Goal: Task Accomplishment & Management: Use online tool/utility

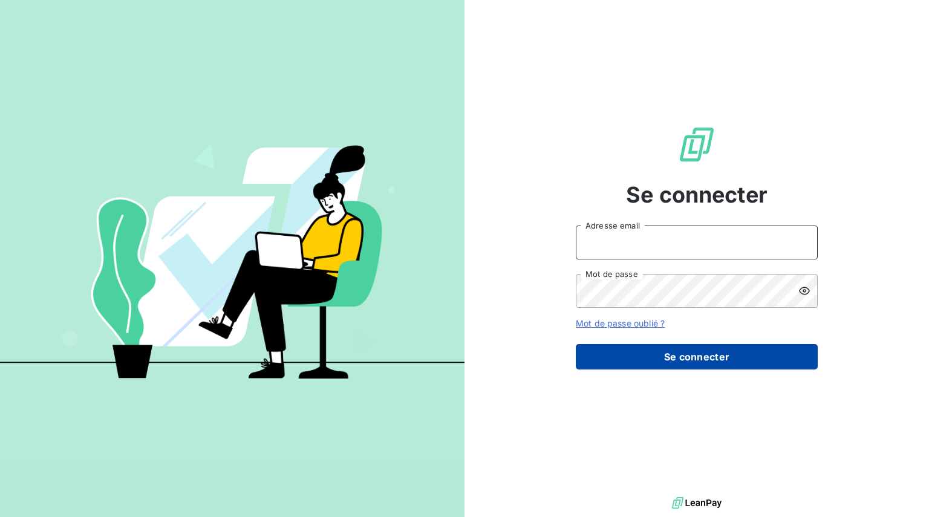
type input "[EMAIL_ADDRESS][DOMAIN_NAME]"
click at [672, 348] on button "Se connecter" at bounding box center [697, 356] width 242 height 25
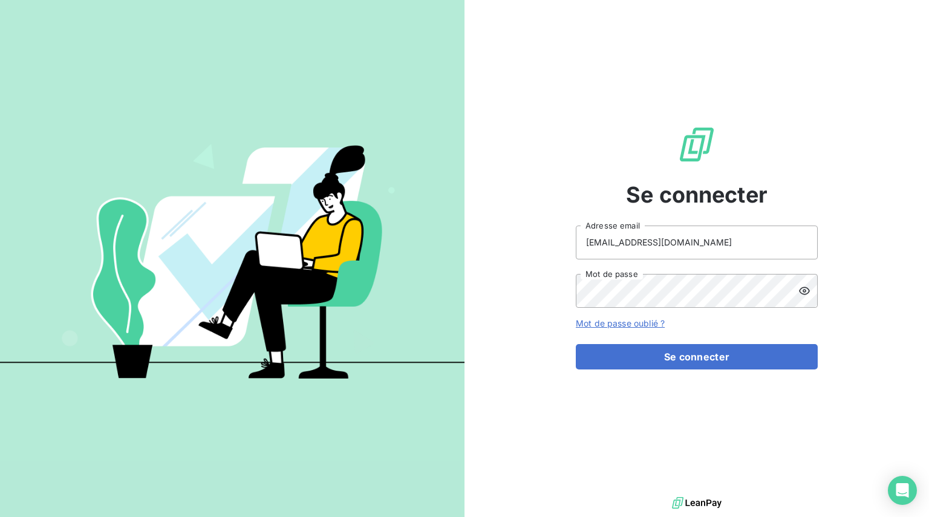
click at [661, 340] on form "[EMAIL_ADDRESS][DOMAIN_NAME] Adresse email Mot de passe Mot de passe oublié ? S…" at bounding box center [697, 297] width 242 height 144
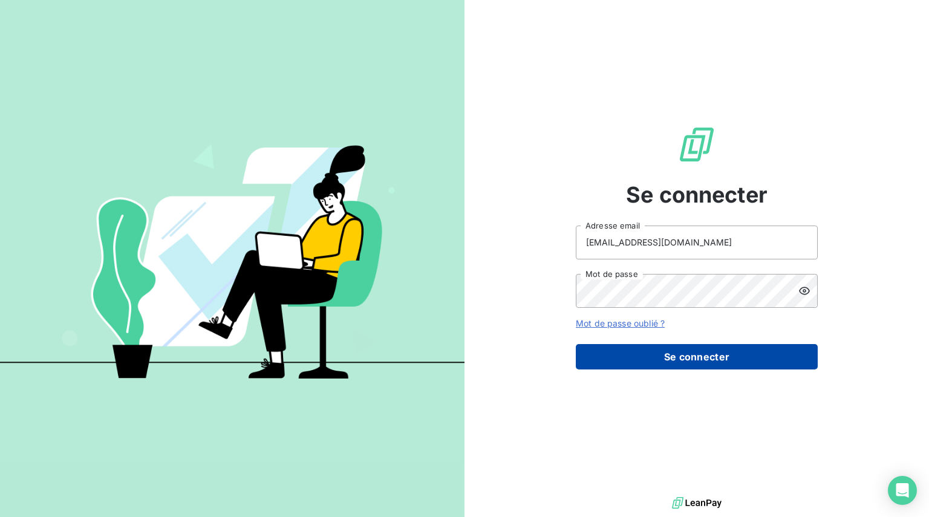
click at [676, 352] on button "Se connecter" at bounding box center [697, 356] width 242 height 25
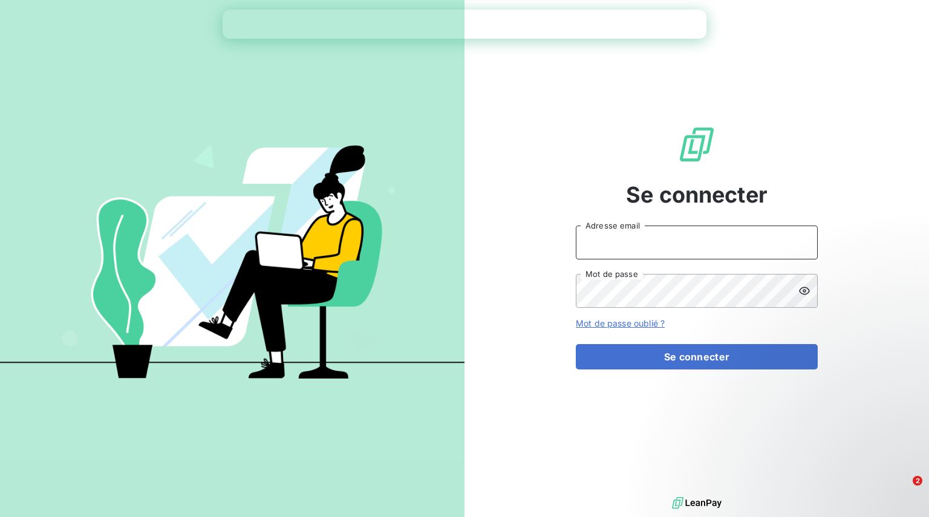
type input "[EMAIL_ADDRESS][DOMAIN_NAME]"
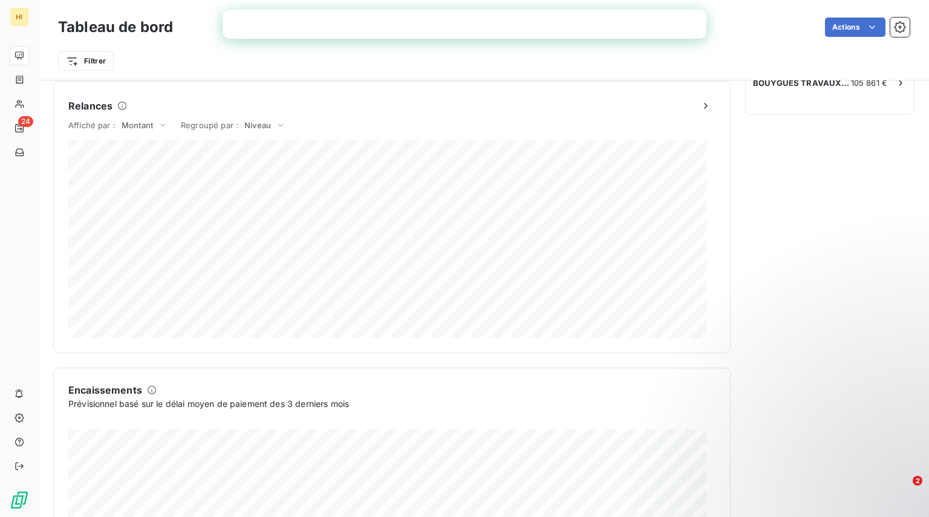
scroll to position [520, 0]
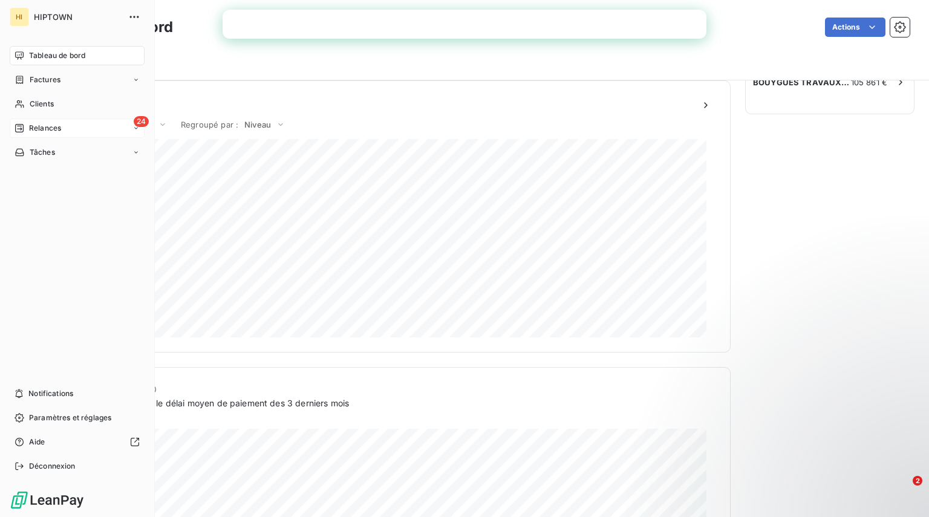
click at [19, 128] on icon at bounding box center [20, 128] width 10 height 10
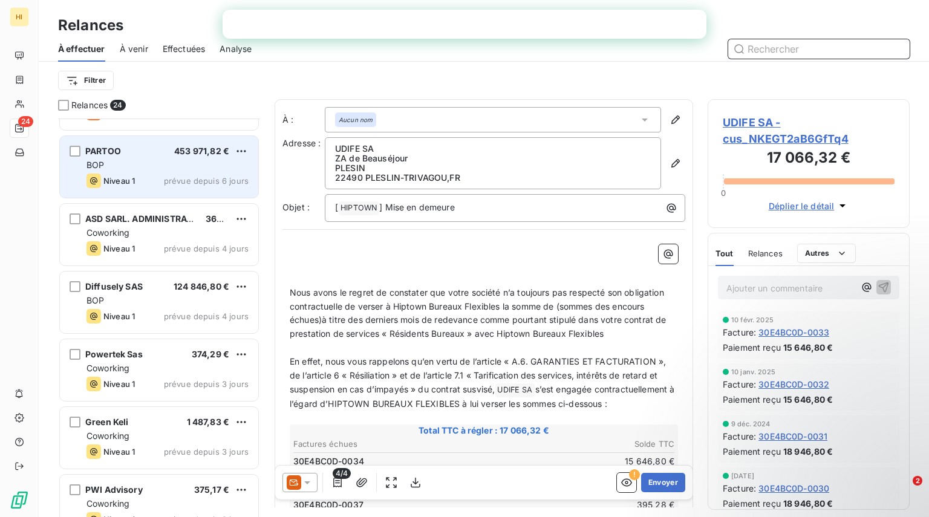
scroll to position [602, 0]
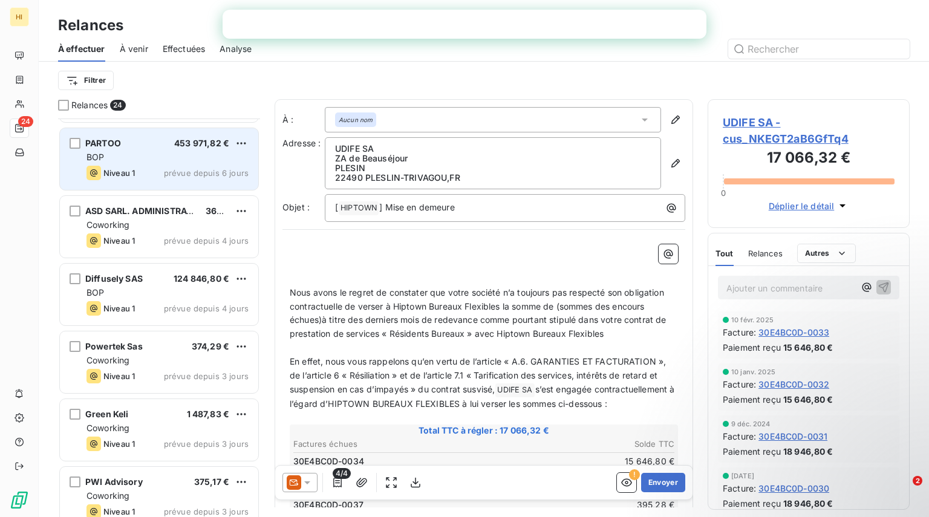
click at [146, 152] on div "BOP" at bounding box center [167, 157] width 162 height 12
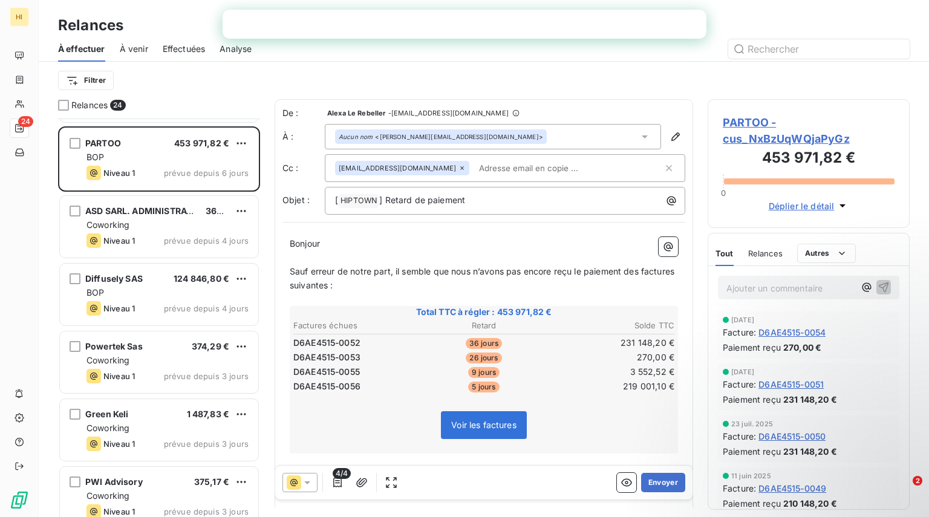
click at [479, 342] on span "36 jours" at bounding box center [483, 343] width 36 height 11
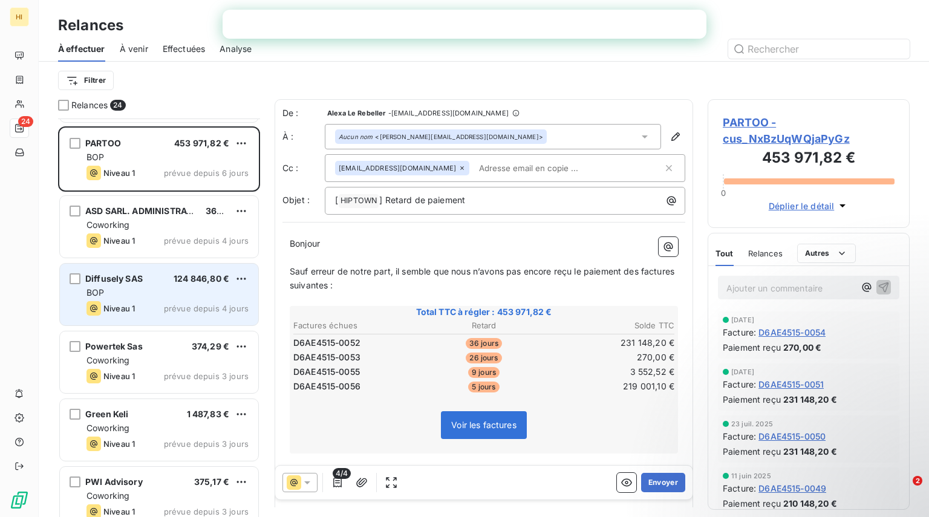
click at [136, 284] on div "Diffusely SAS" at bounding box center [113, 279] width 57 height 12
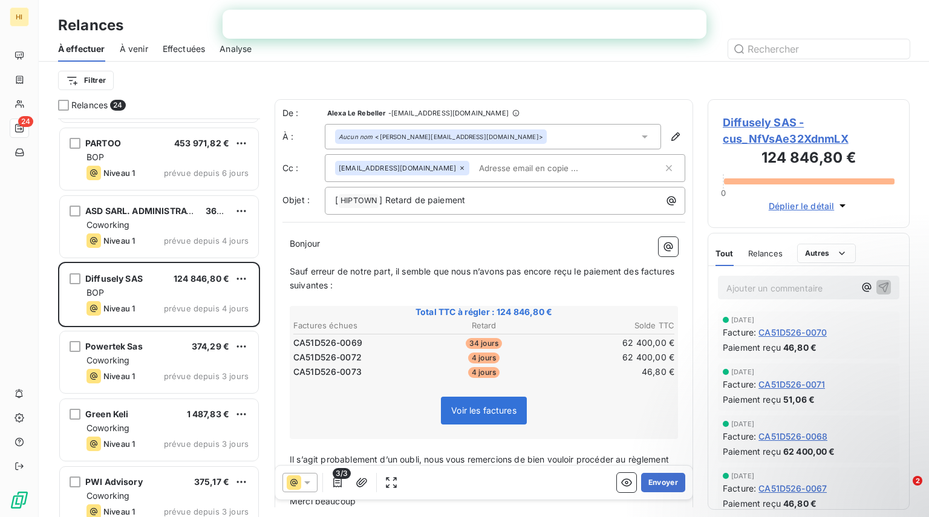
click at [455, 136] on div "Aucun nom <[PERSON_NAME][EMAIL_ADDRESS][DOMAIN_NAME]>" at bounding box center [493, 136] width 336 height 25
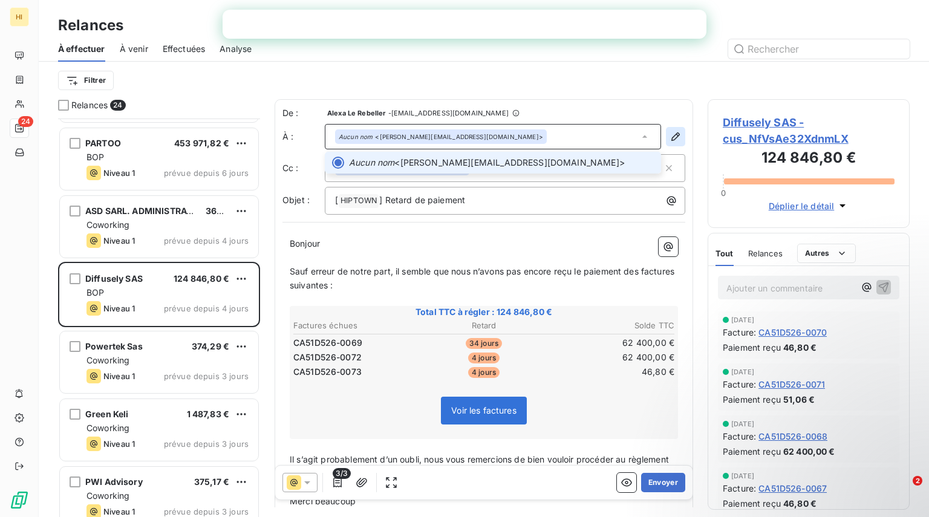
click at [669, 135] on icon "button" at bounding box center [675, 137] width 12 height 12
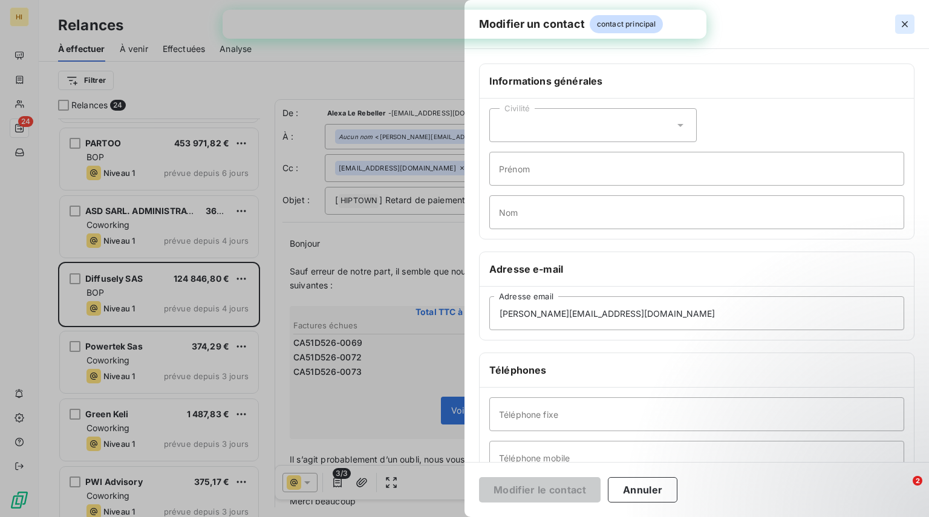
click at [907, 28] on icon "button" at bounding box center [904, 24] width 12 height 12
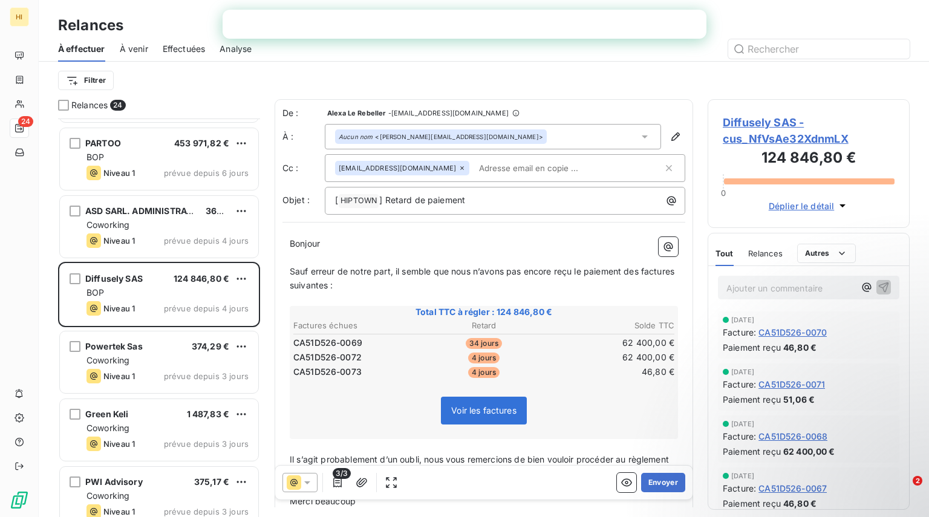
click at [341, 340] on span "CA51D526-0069" at bounding box center [327, 343] width 69 height 12
click at [480, 410] on span "Voir les factures" at bounding box center [483, 410] width 65 height 10
click at [482, 404] on span "Voir les factures" at bounding box center [484, 411] width 86 height 28
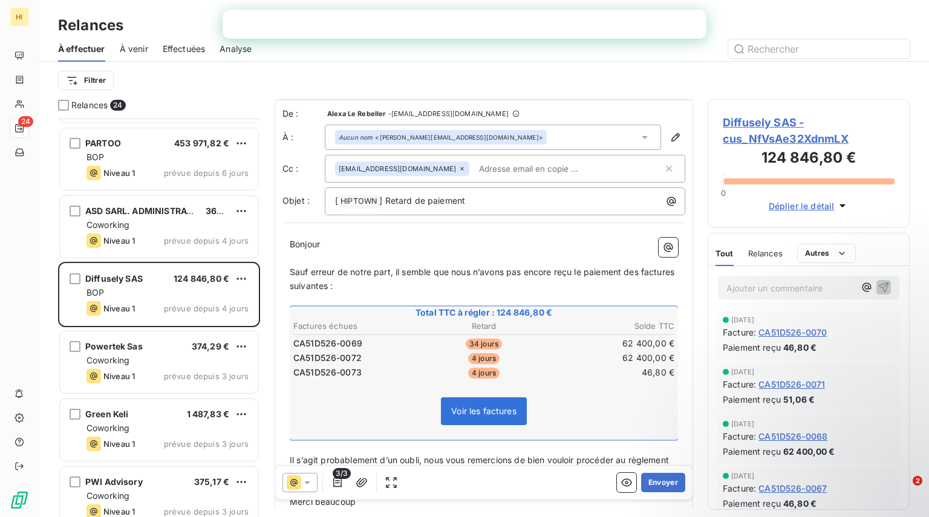
scroll to position [94, 0]
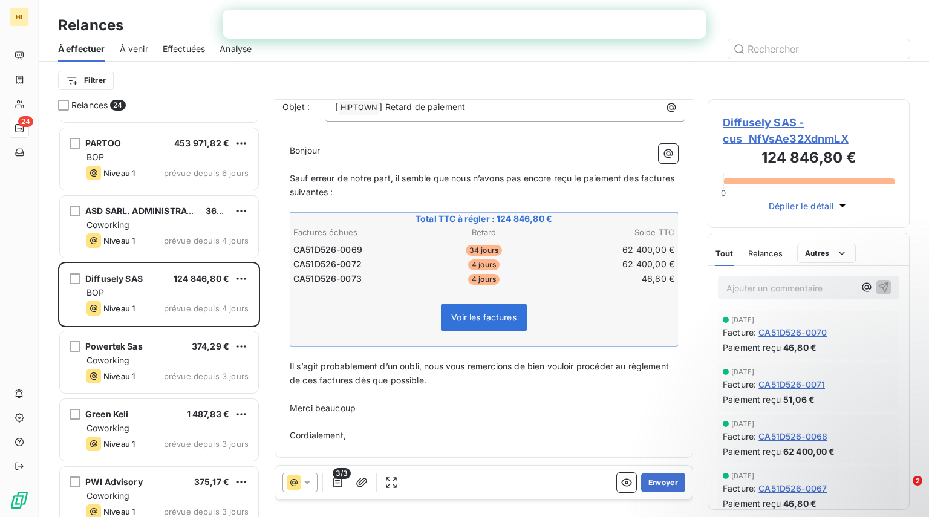
click at [477, 319] on span "Voir les factures" at bounding box center [483, 317] width 65 height 10
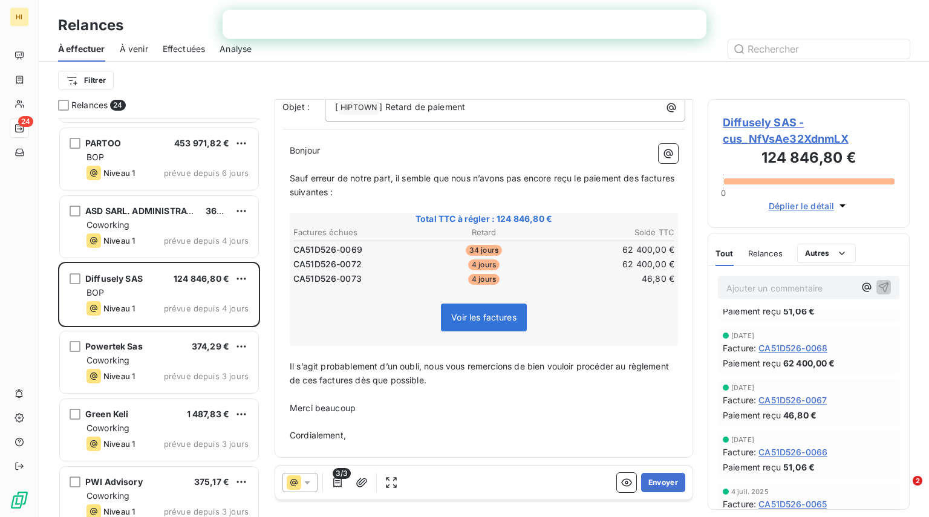
scroll to position [0, 0]
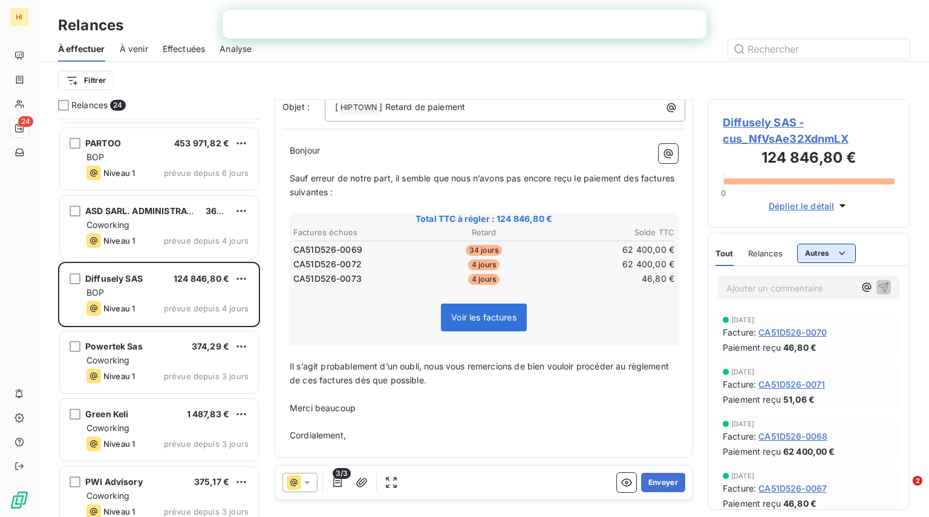
click at [822, 248] on html "HI 24 Relances À effectuer À venir Effectuées Analyse Filtrer Relances 24 [PERS…" at bounding box center [464, 258] width 929 height 517
click at [117, 423] on html "HI 24 Relances À effectuer À venir Effectuées Analyse Filtrer Relances 24 [PERS…" at bounding box center [464, 258] width 929 height 517
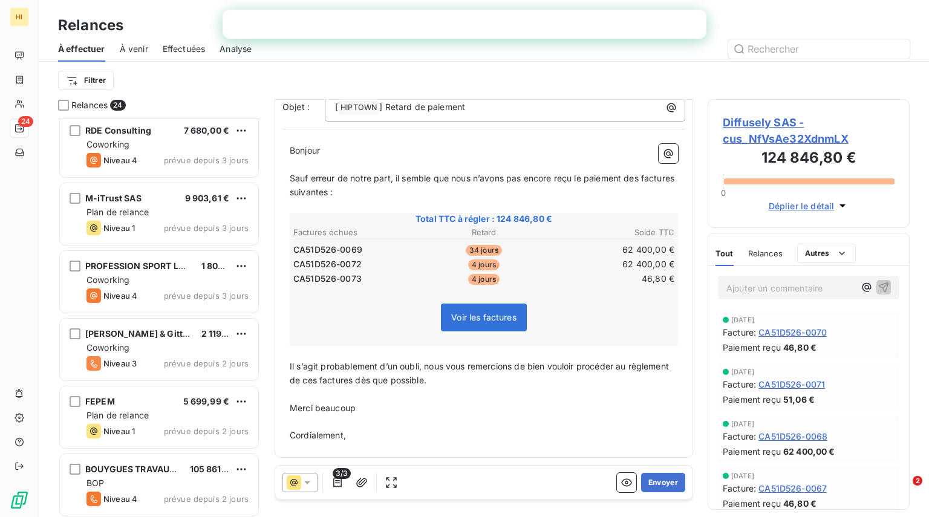
scroll to position [1088, 0]
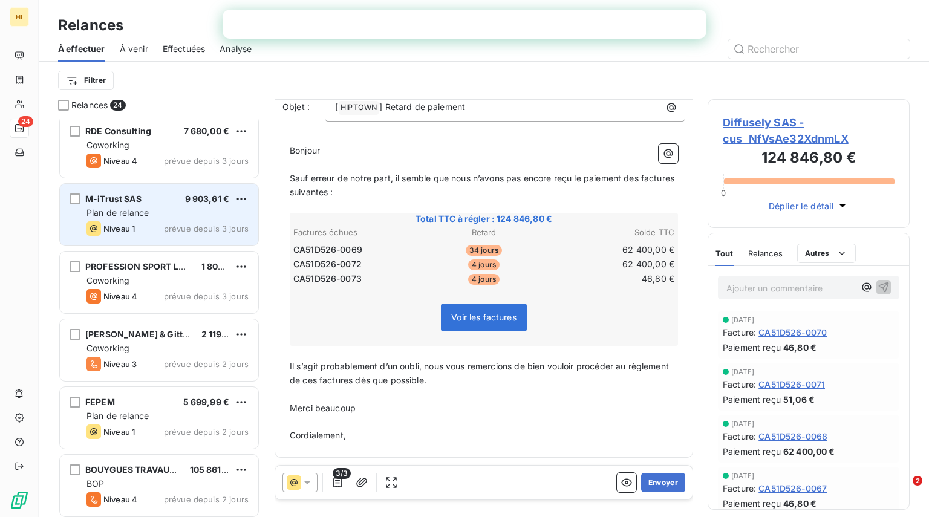
click at [161, 218] on div "Plan de relance" at bounding box center [167, 213] width 162 height 12
